Goal: Information Seeking & Learning: Learn about a topic

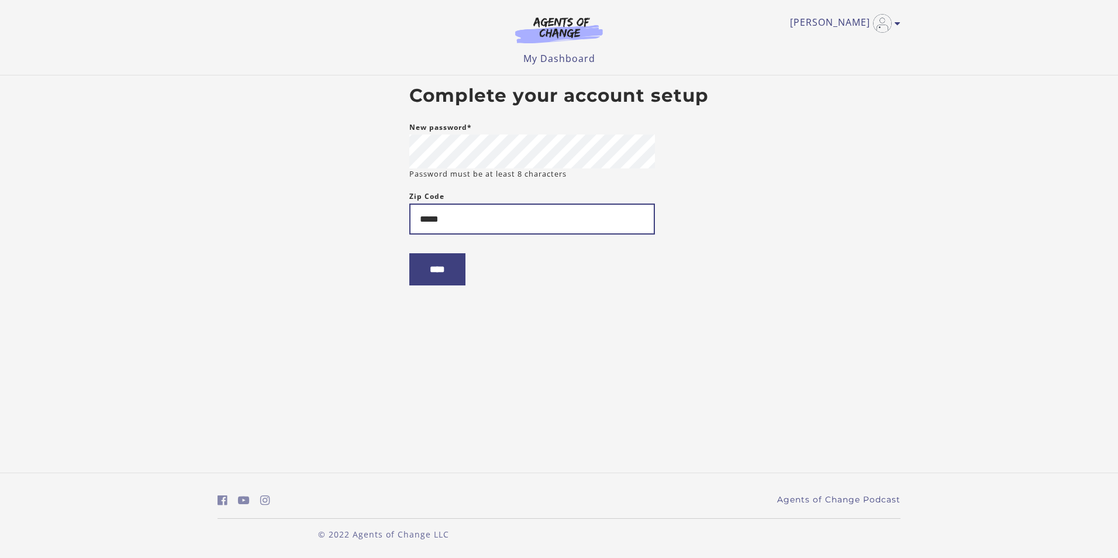
type input "*****"
click at [409, 253] on input "****" at bounding box center [437, 269] width 56 height 32
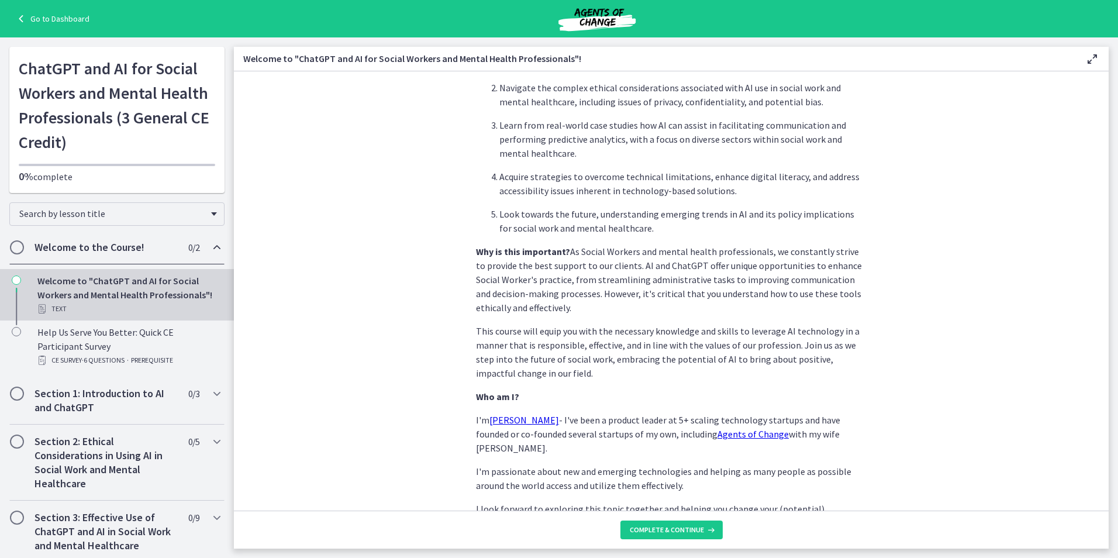
scroll to position [464, 0]
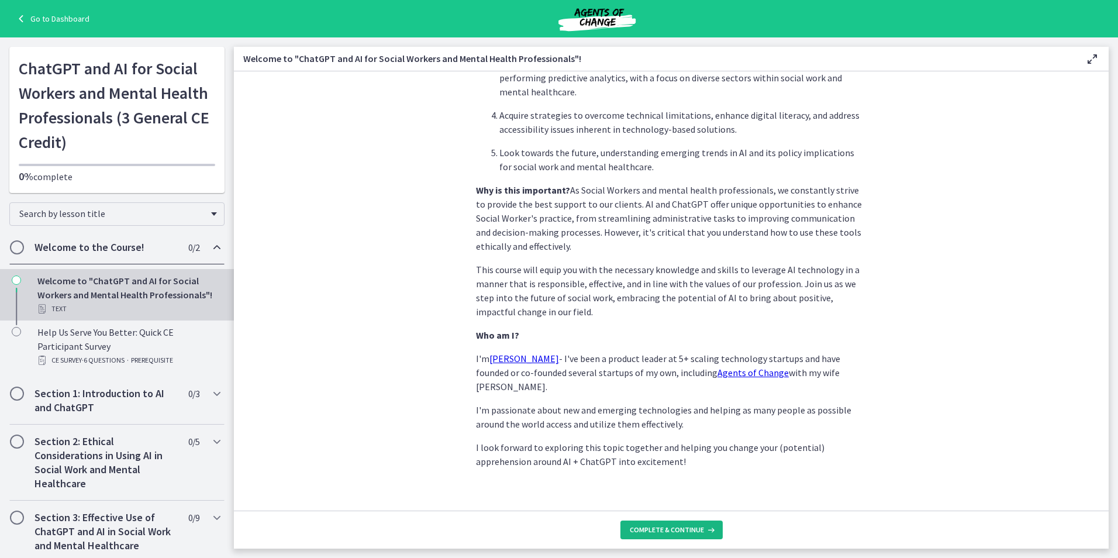
click at [666, 531] on span "Complete & continue" at bounding box center [667, 529] width 74 height 9
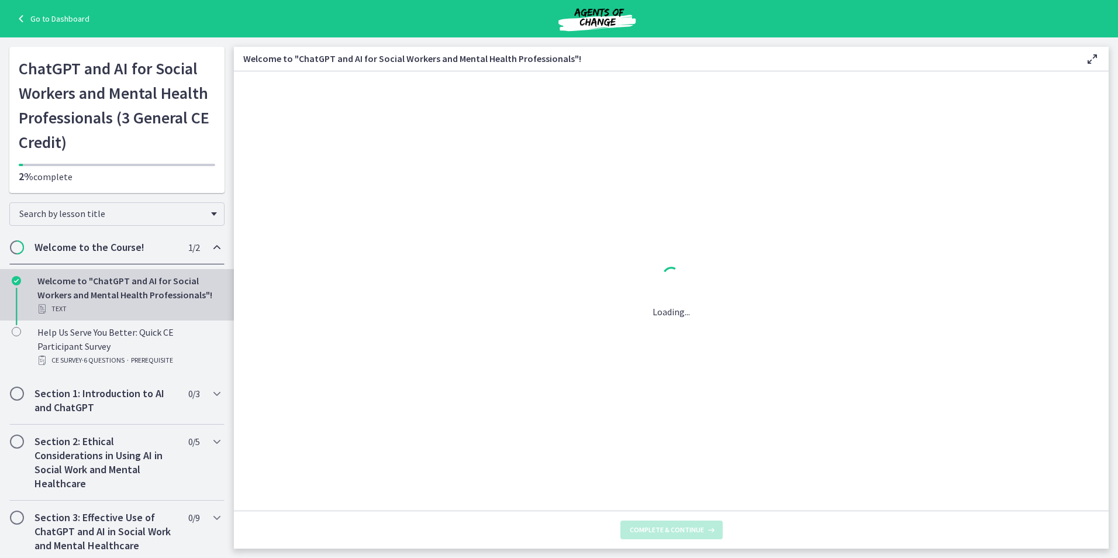
scroll to position [0, 0]
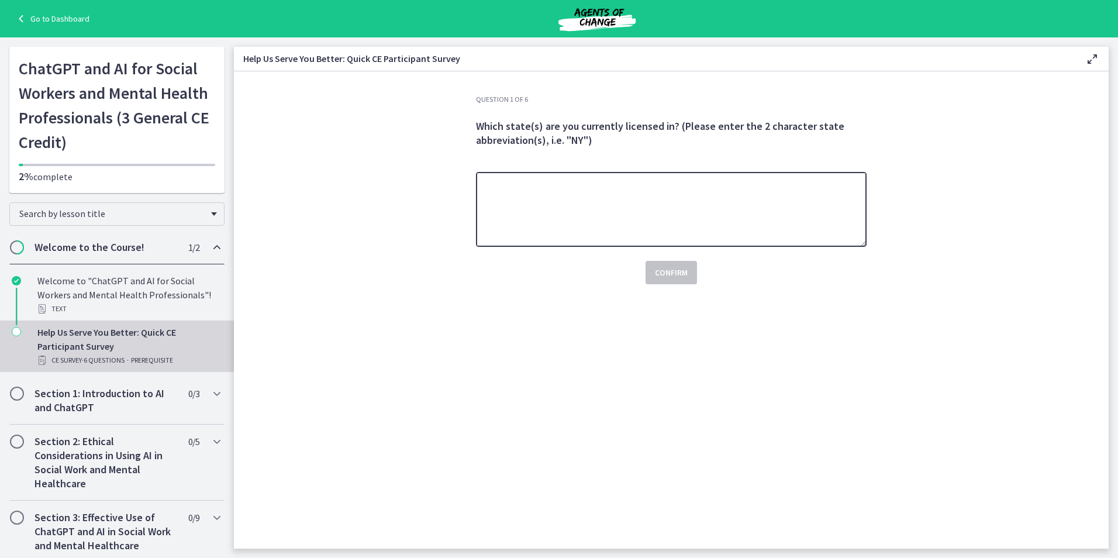
click at [574, 204] on textarea at bounding box center [671, 209] width 391 height 75
type textarea "**"
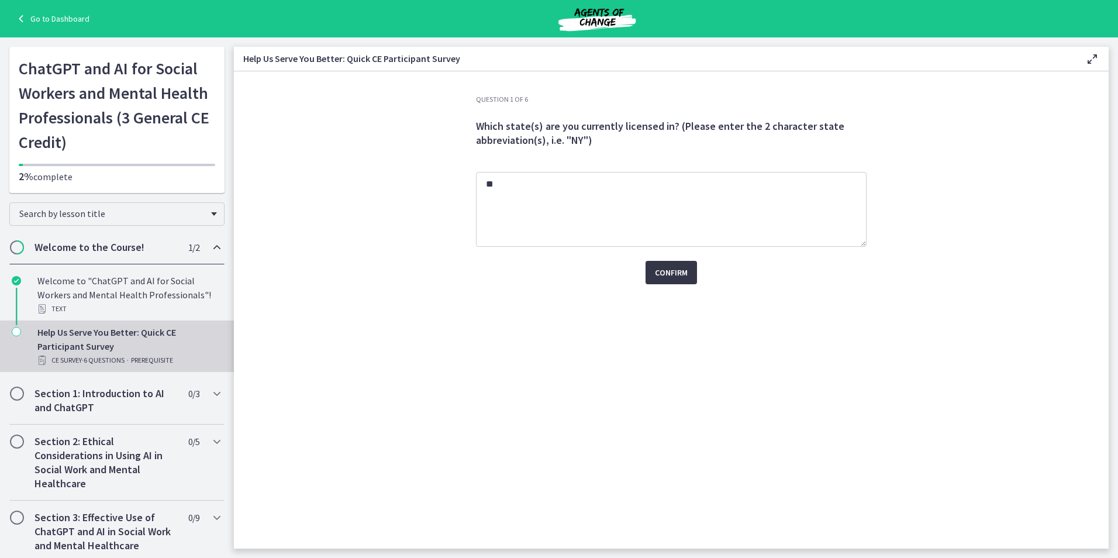
click at [689, 274] on button "Confirm" at bounding box center [671, 272] width 51 height 23
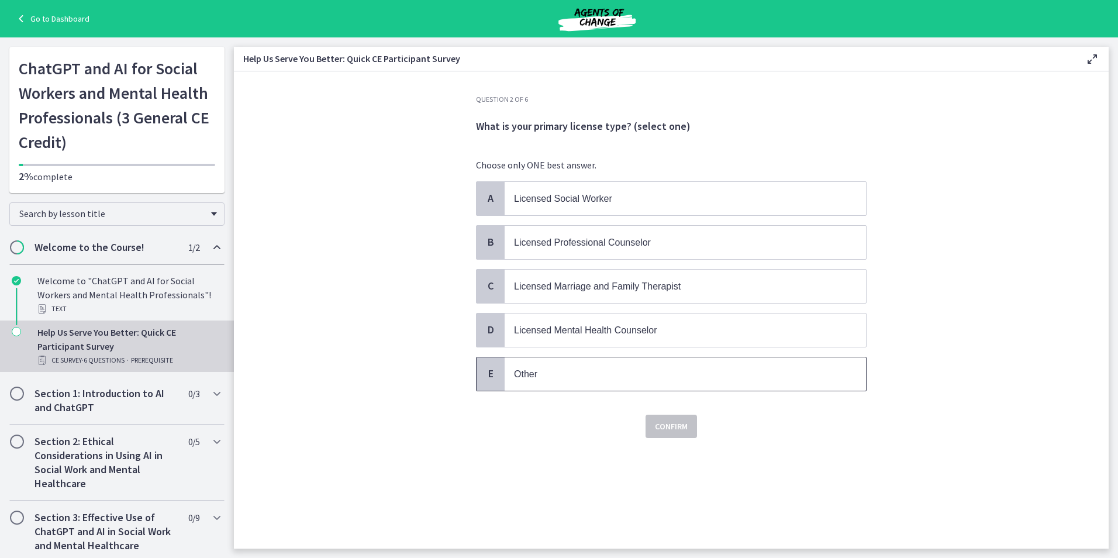
click at [573, 373] on p "Other" at bounding box center [673, 374] width 319 height 15
click at [554, 198] on span "Licensed Social Worker" at bounding box center [563, 199] width 98 height 10
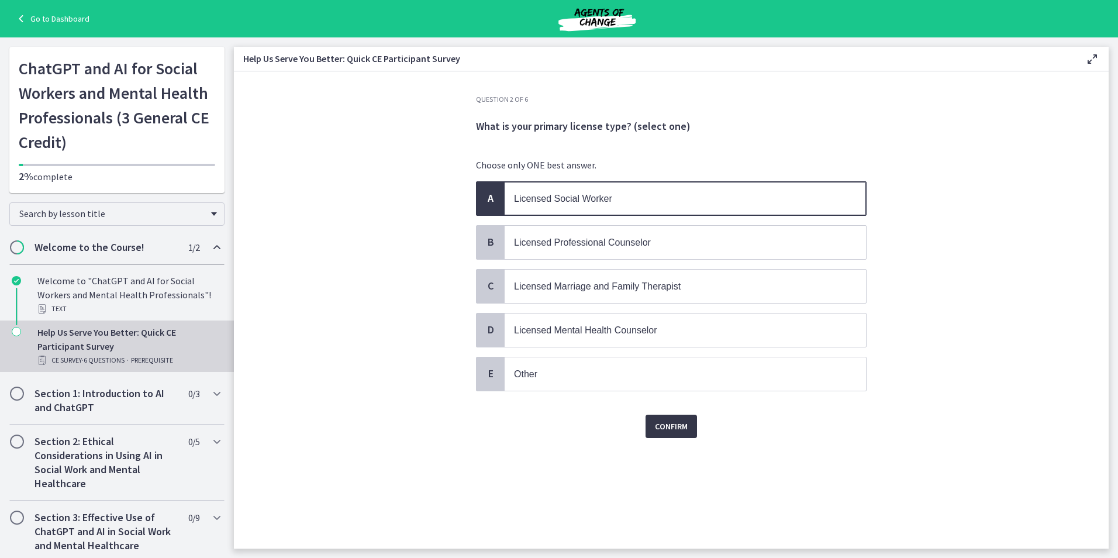
click at [668, 425] on span "Confirm" at bounding box center [671, 426] width 33 height 14
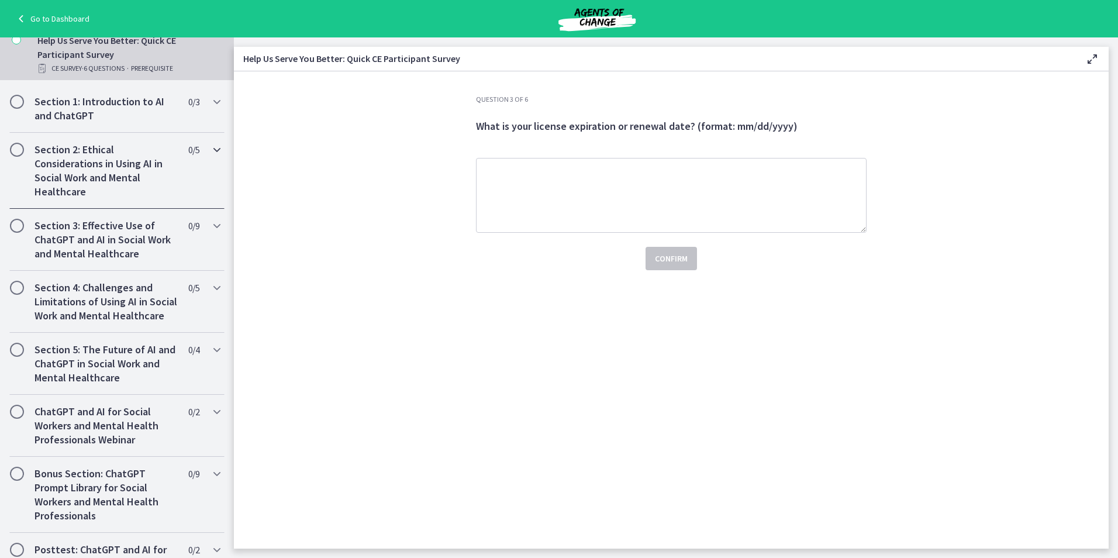
scroll to position [292, 0]
click at [101, 443] on h2 "ChatGPT and AI for Social Workers and Mental Health Professionals Webinar" at bounding box center [106, 425] width 143 height 42
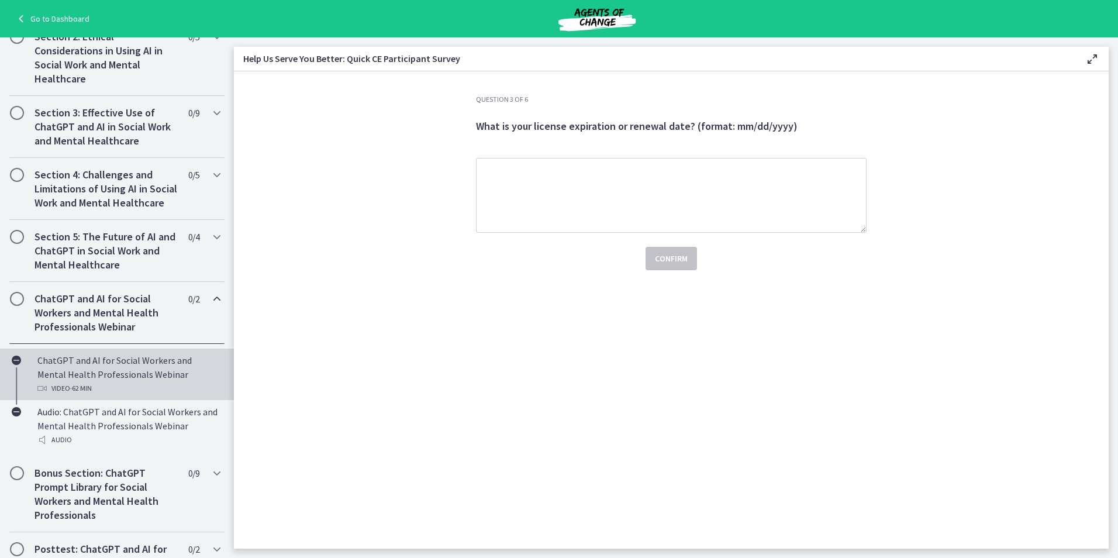
click at [115, 388] on div "ChatGPT and AI for Social Workers and Mental Health Professionals Webinar Video…" at bounding box center [128, 374] width 182 height 42
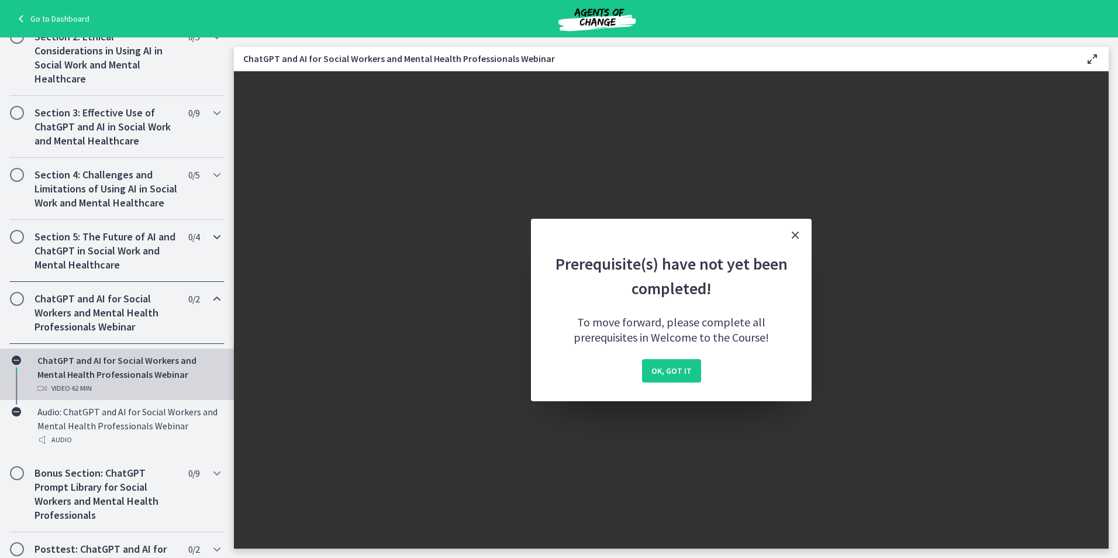
click at [80, 267] on h2 "Section 5: The Future of AI and ChatGPT in Social Work and Mental Healthcare" at bounding box center [106, 251] width 143 height 42
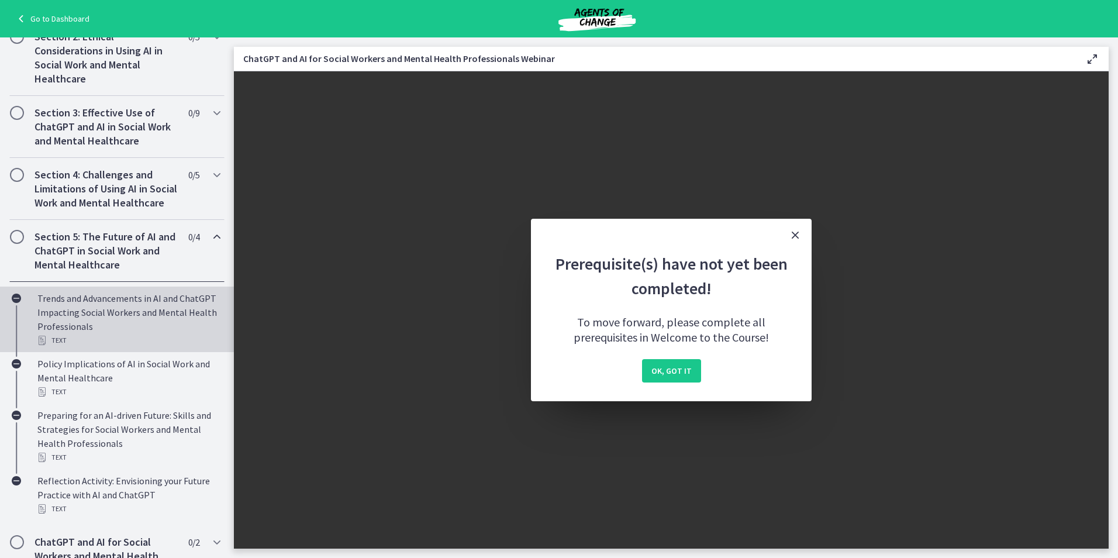
click at [85, 319] on div "Trends and Advancements in AI and ChatGPT Impacting Social Workers and Mental H…" at bounding box center [128, 319] width 182 height 56
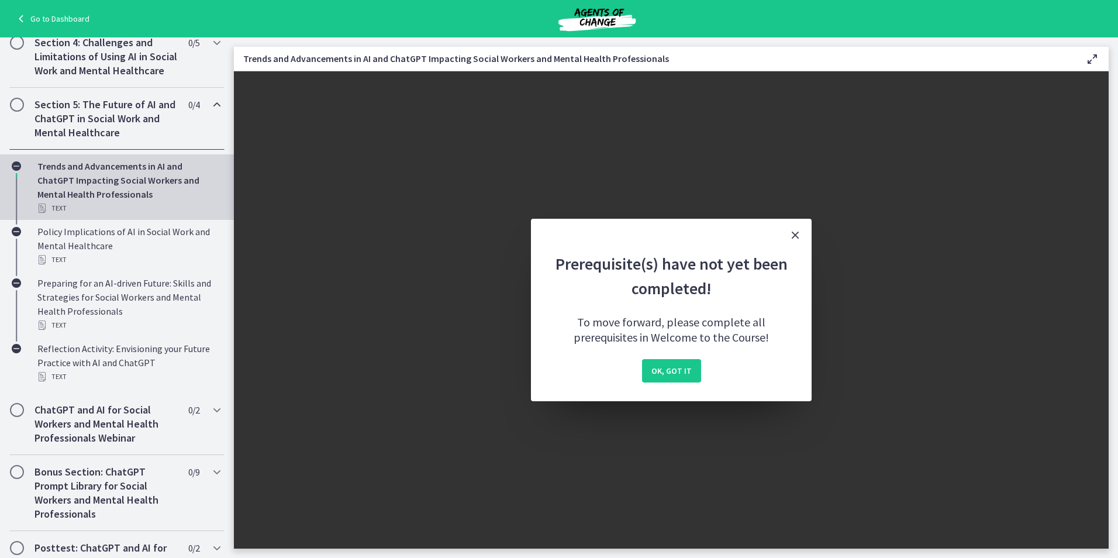
scroll to position [570, 0]
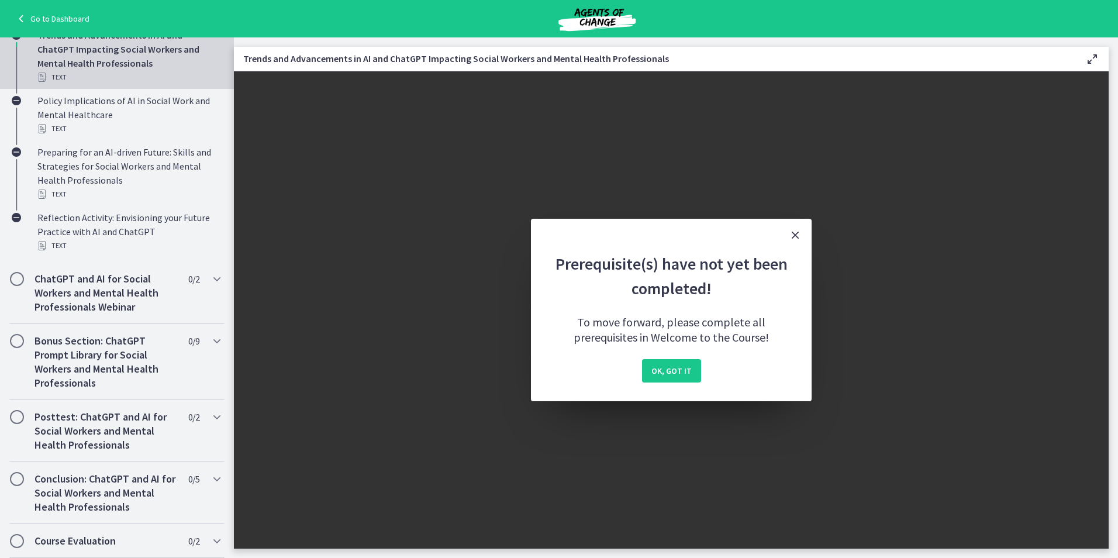
click at [796, 233] on icon "Close" at bounding box center [795, 235] width 14 height 14
